Goal: Information Seeking & Learning: Learn about a topic

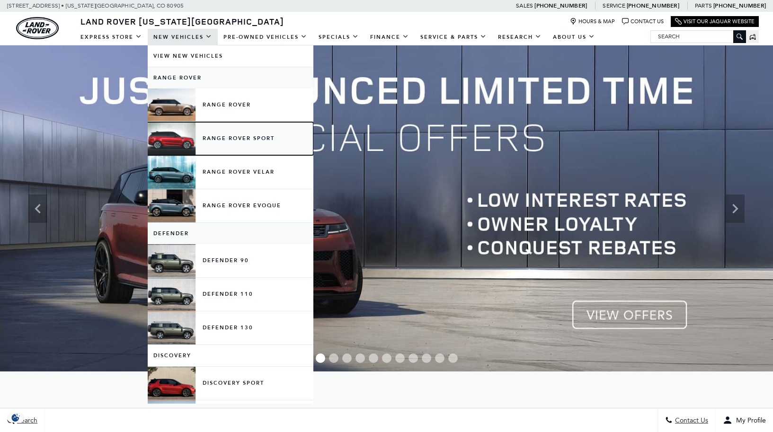
click at [229, 142] on link "Range Rover Sport" at bounding box center [231, 138] width 166 height 33
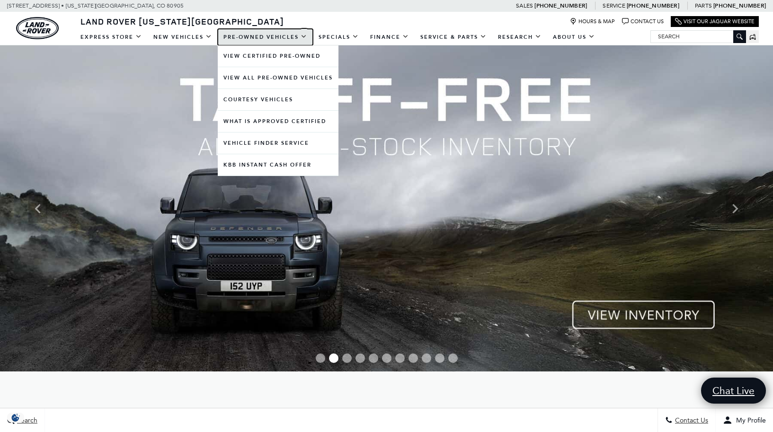
click at [252, 36] on link "Pre-Owned Vehicles" at bounding box center [265, 37] width 95 height 17
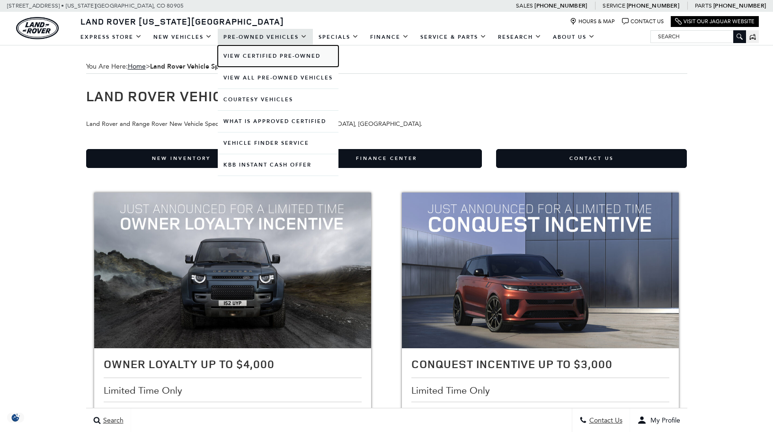
click at [264, 57] on link "View Certified Pre-Owned" at bounding box center [278, 55] width 121 height 21
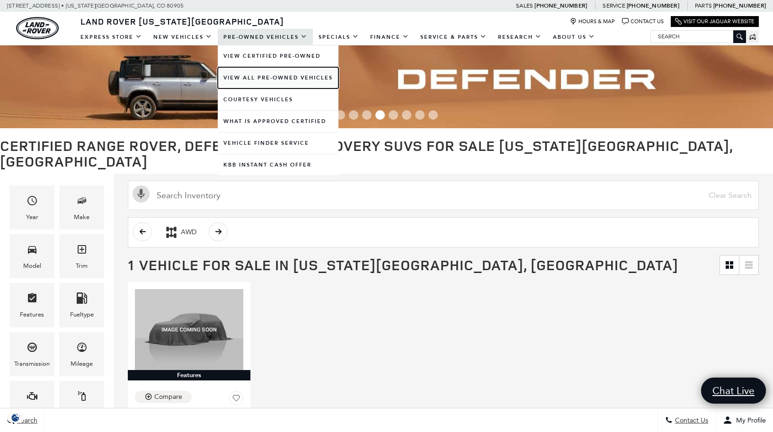
click at [265, 76] on link "View All Pre-Owned Vehicles" at bounding box center [278, 77] width 121 height 21
